Goal: Use online tool/utility: Utilize a website feature to perform a specific function

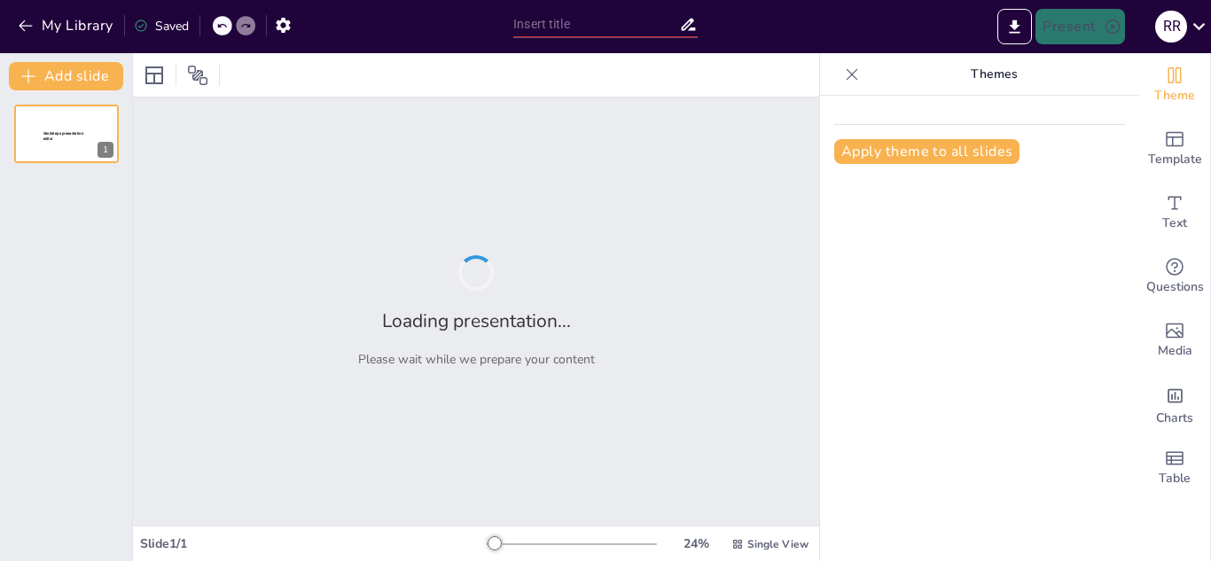
type input "Enhancing Psychosocial Well-being in [GEOGRAPHIC_DATA]'s ITES Workforce: A Comp…"
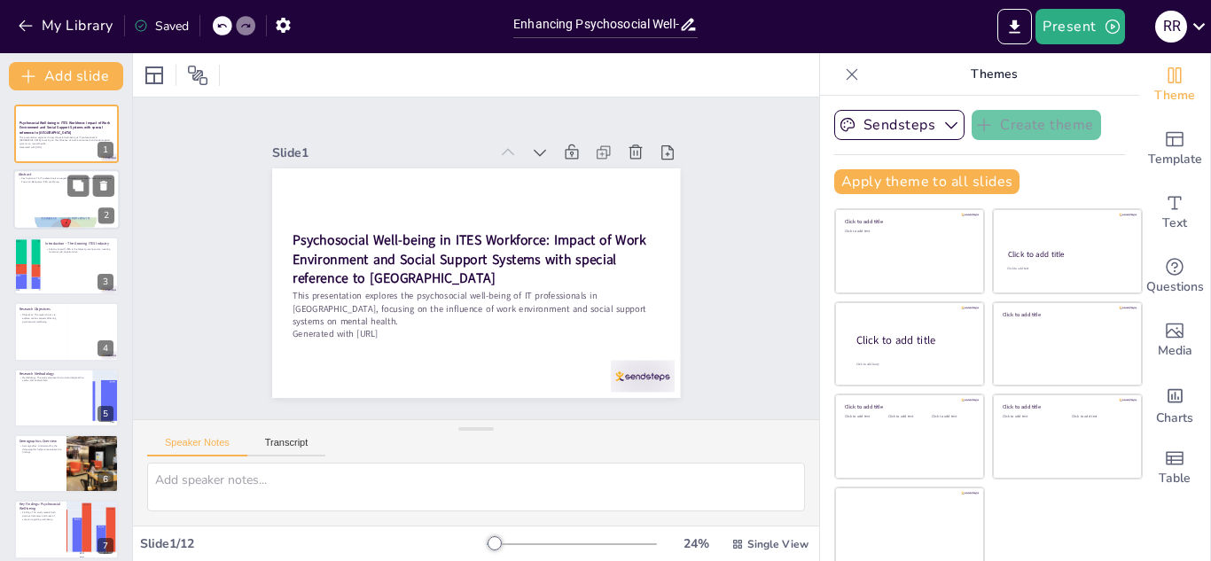
click at [50, 195] on div at bounding box center [66, 200] width 106 height 60
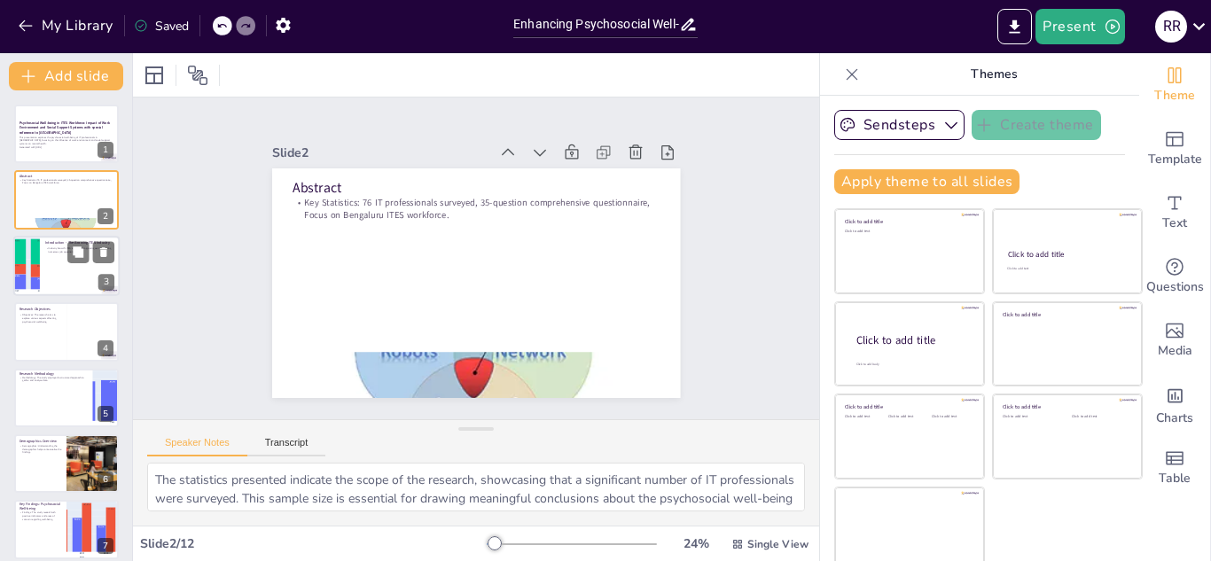
click at [53, 263] on div at bounding box center [66, 266] width 106 height 60
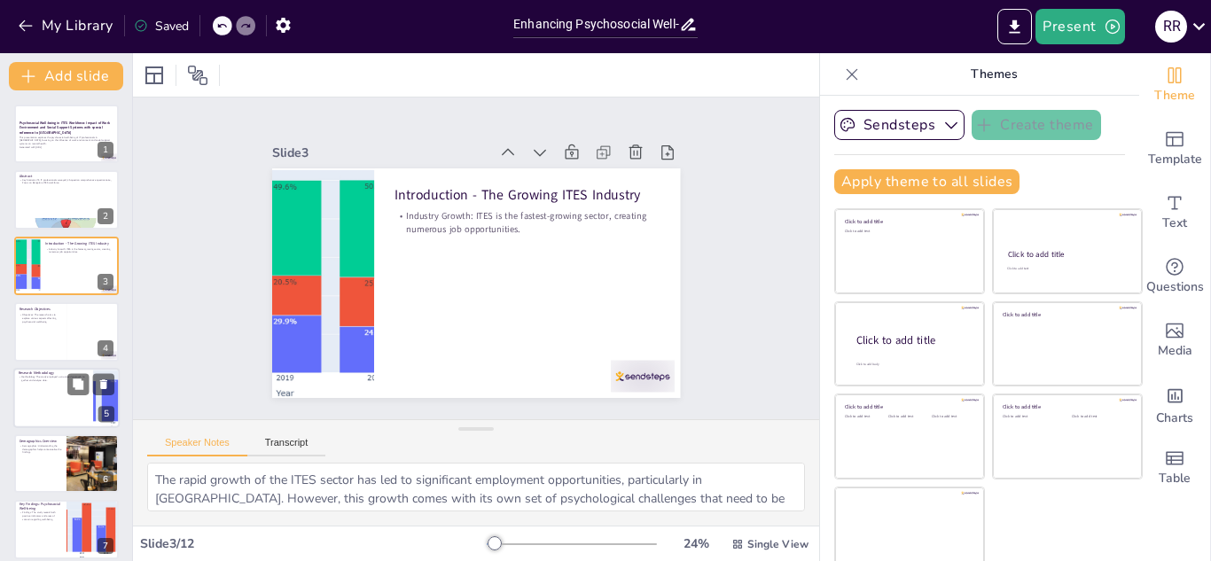
click at [59, 385] on div at bounding box center [66, 398] width 106 height 60
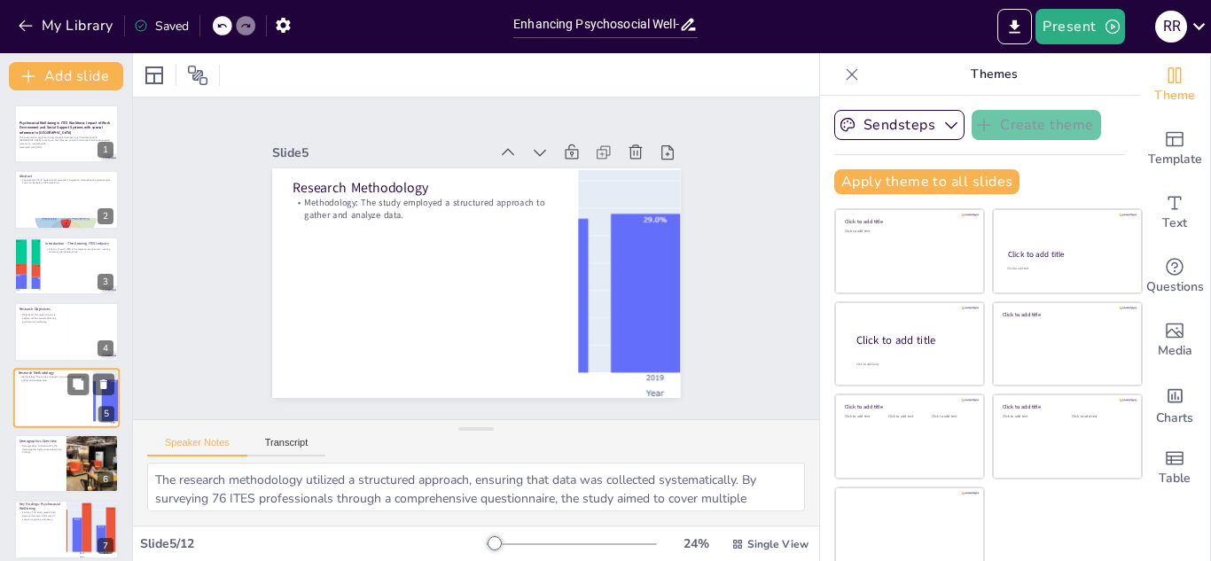
scroll to position [72, 0]
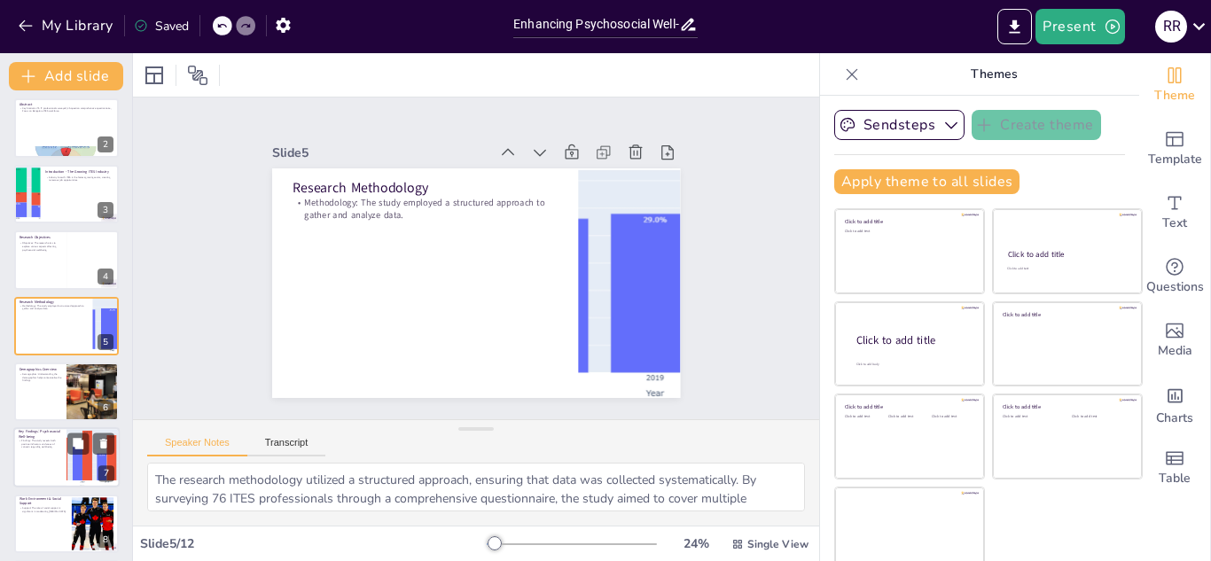
click at [49, 452] on div at bounding box center [66, 458] width 106 height 60
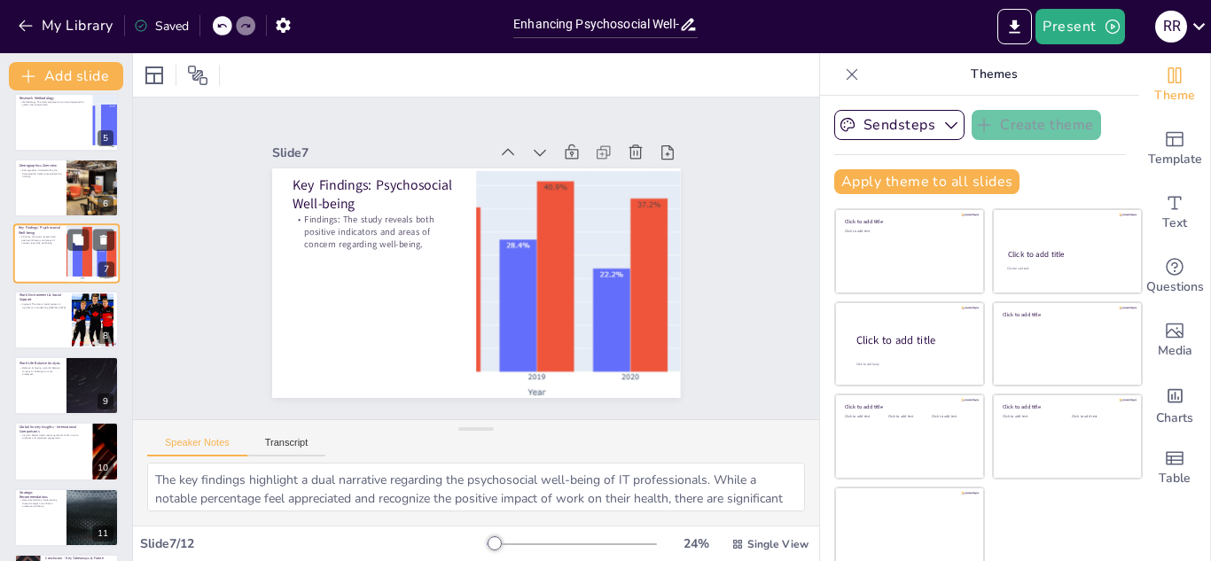
scroll to position [342, 0]
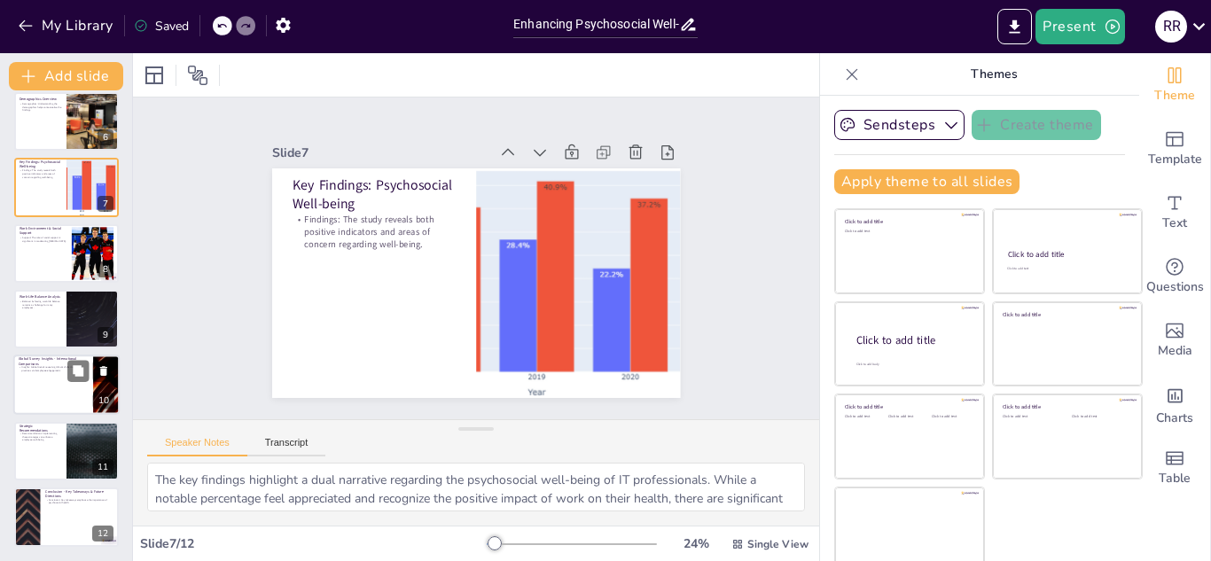
click at [53, 376] on div at bounding box center [66, 386] width 106 height 60
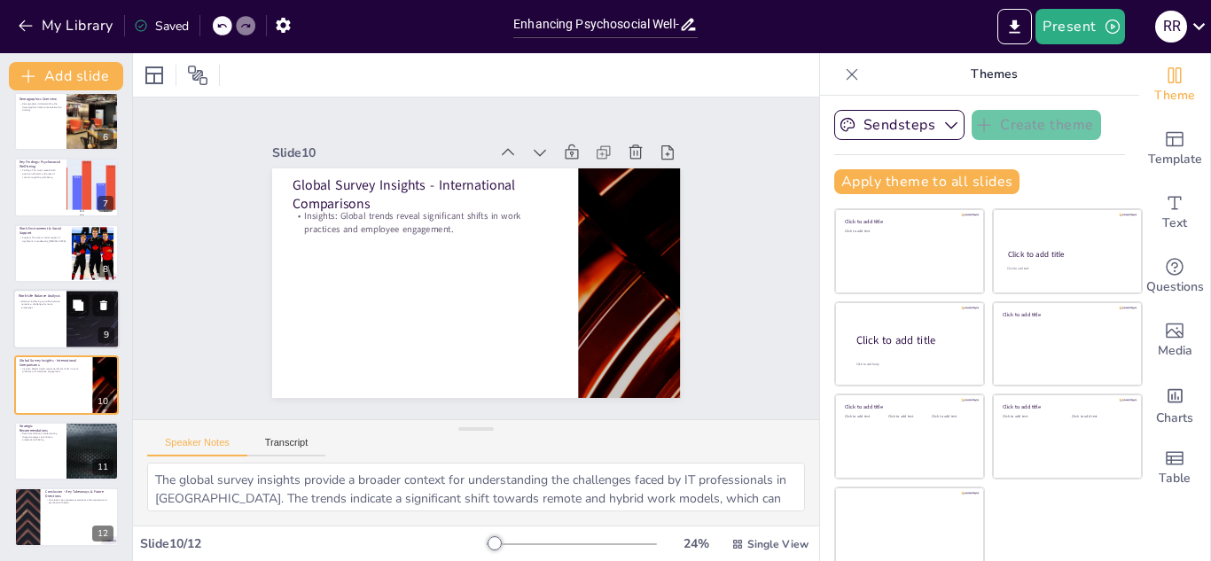
click at [58, 315] on div at bounding box center [66, 319] width 106 height 60
type textarea "The analysis of work-life balance reveals significant challenges faced by IT pr…"
